Goal: Information Seeking & Learning: Learn about a topic

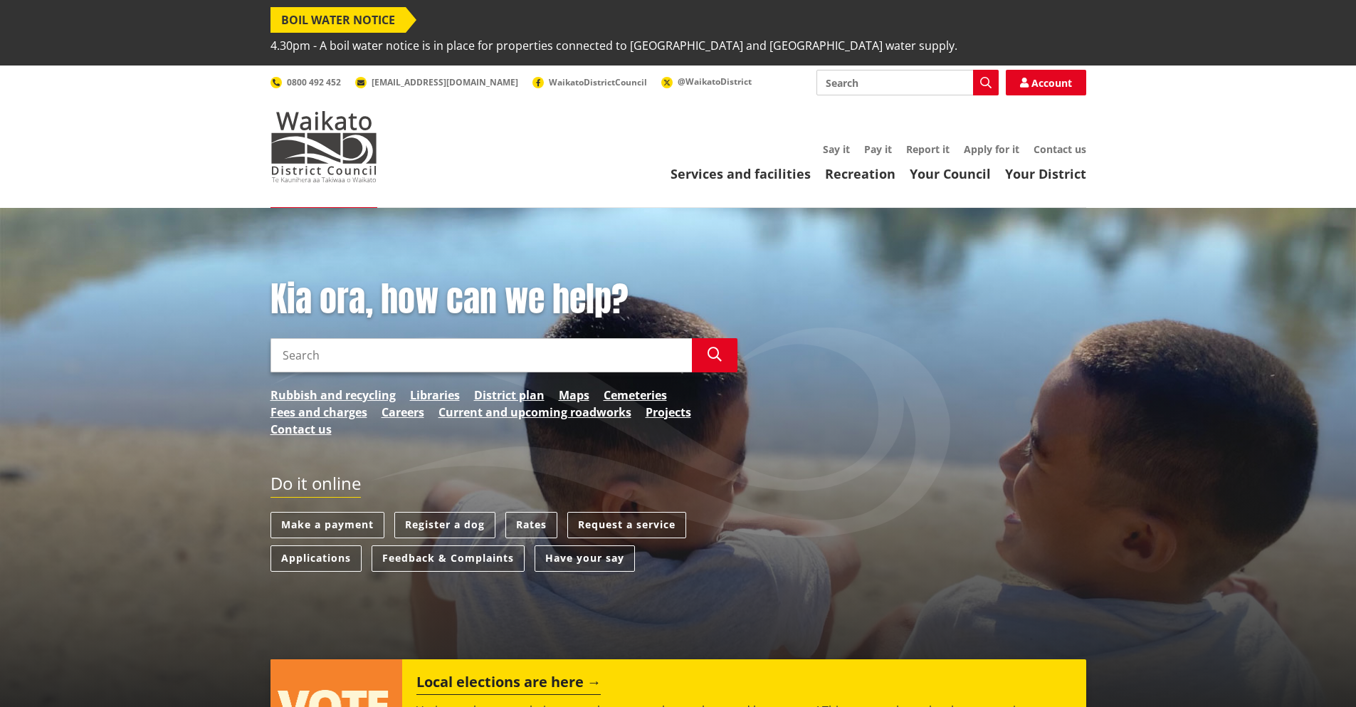
click at [357, 338] on input "Search" at bounding box center [480, 355] width 421 height 34
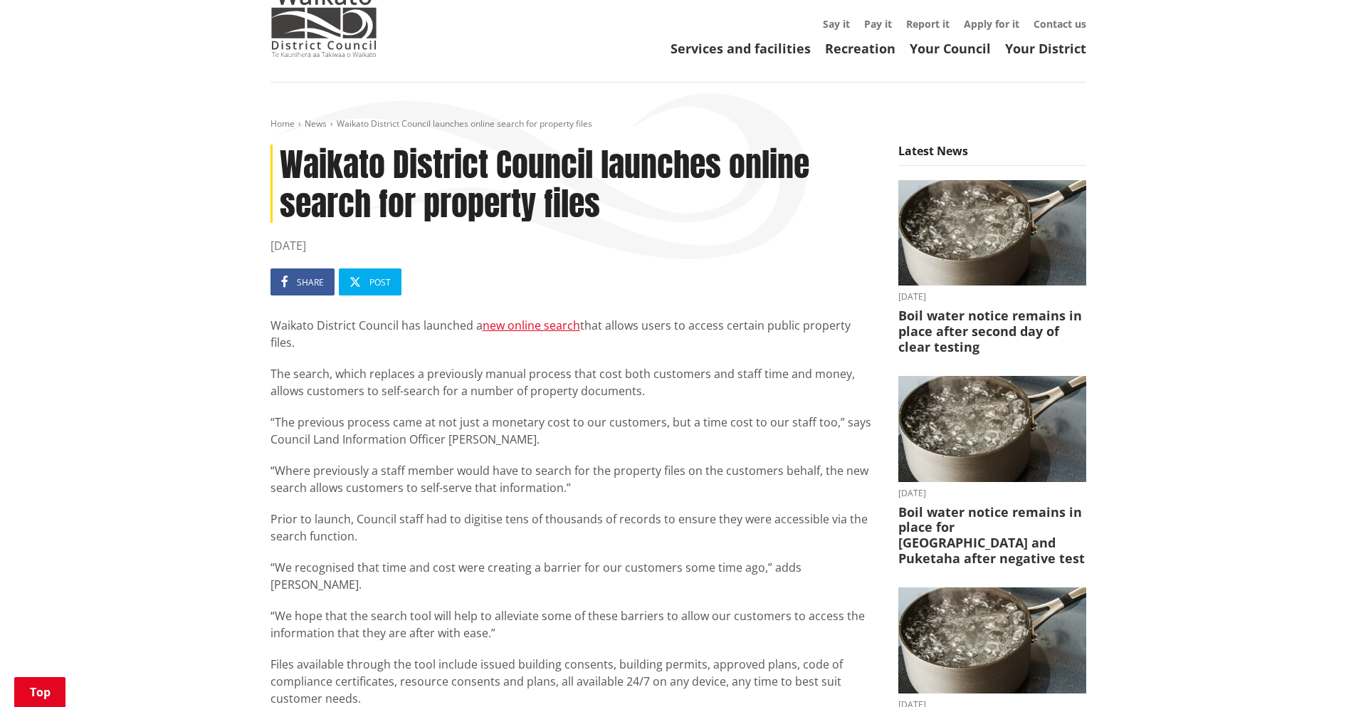
scroll to position [214, 0]
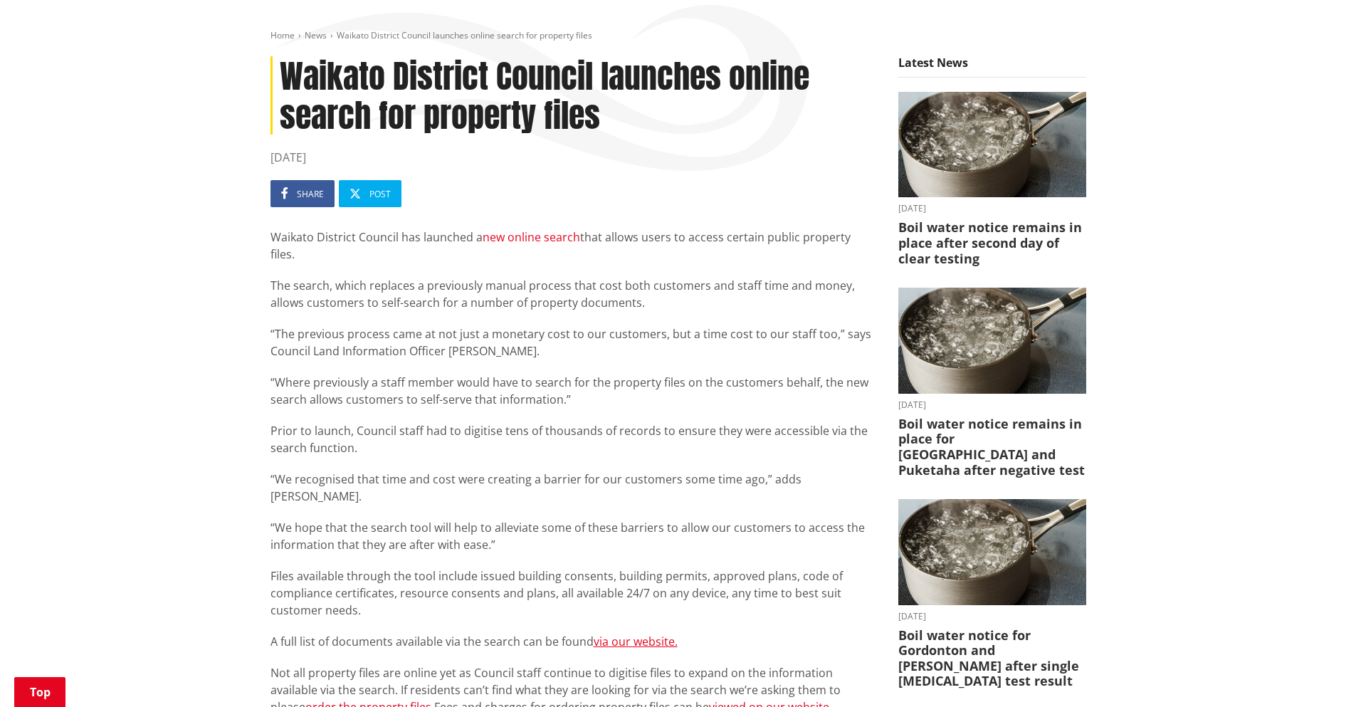
click at [519, 229] on link "new online search" at bounding box center [532, 237] width 98 height 16
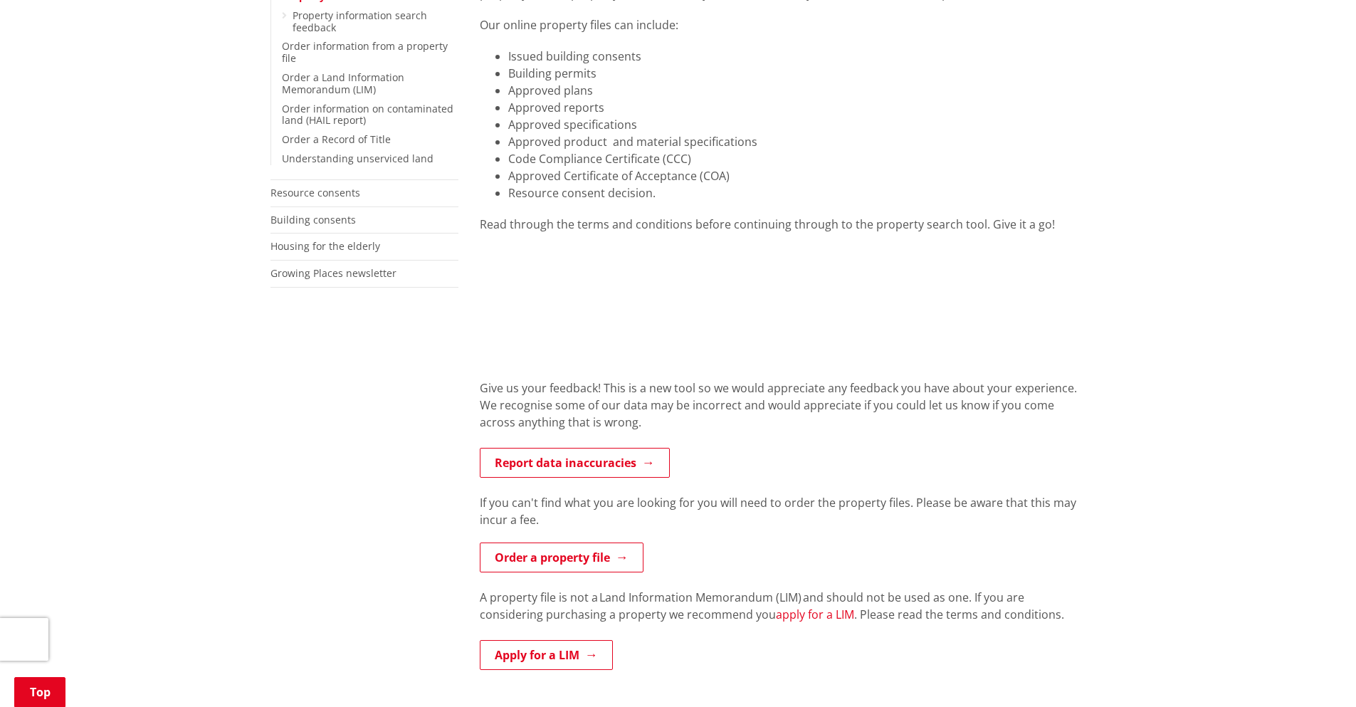
scroll to position [427, 0]
